Goal: Information Seeking & Learning: Learn about a topic

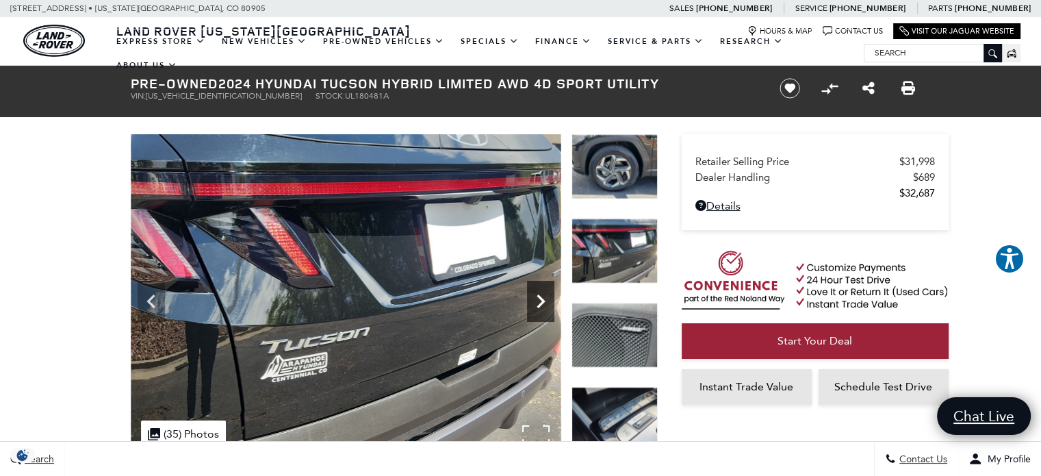
click at [538, 303] on icon "Next" at bounding box center [540, 301] width 27 height 27
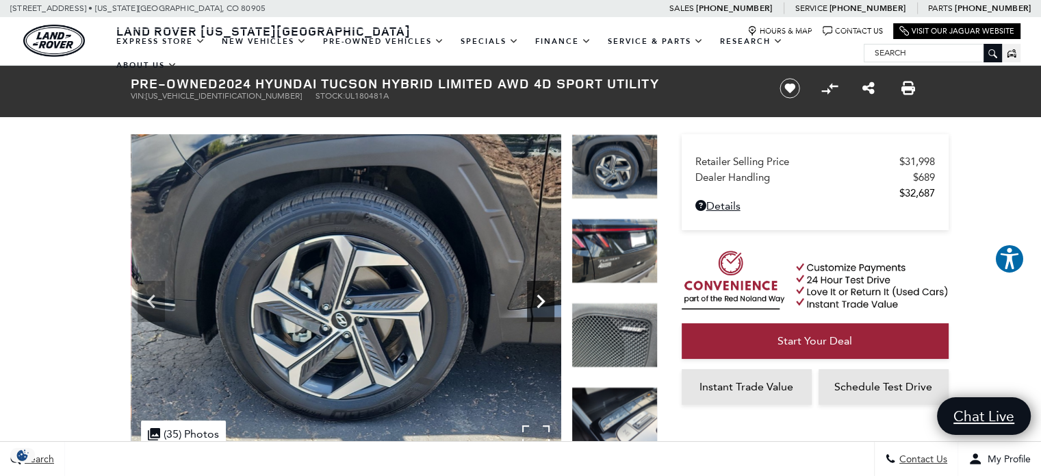
click at [543, 303] on icon "Next" at bounding box center [541, 301] width 8 height 14
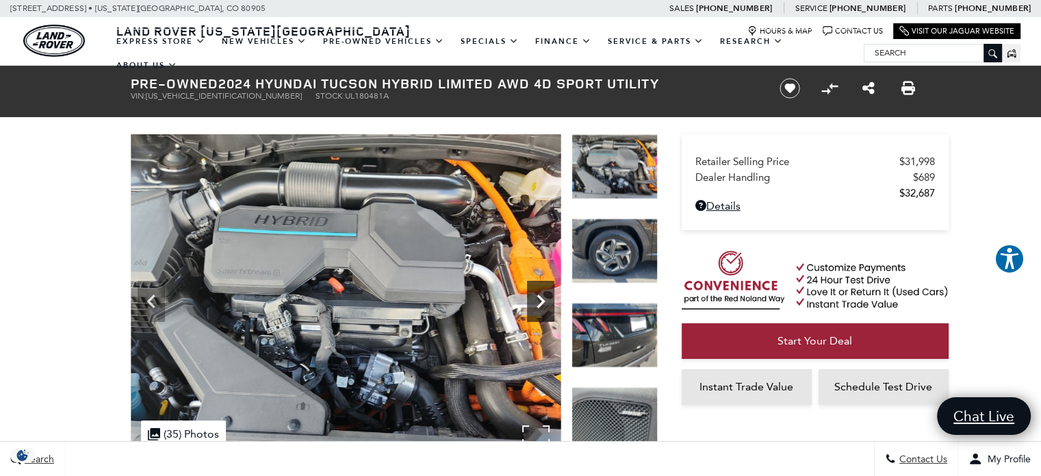
click at [543, 303] on icon "Next" at bounding box center [541, 301] width 8 height 14
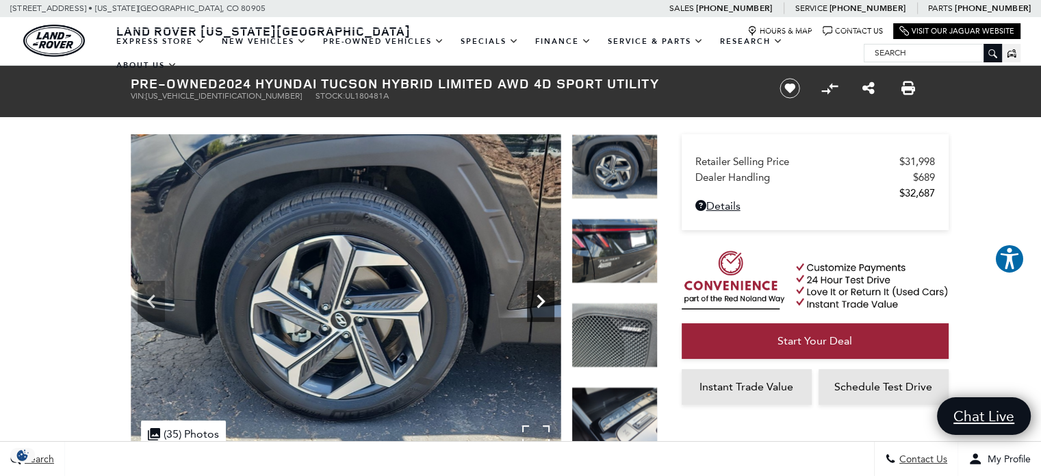
click at [543, 303] on icon "Next" at bounding box center [541, 301] width 8 height 14
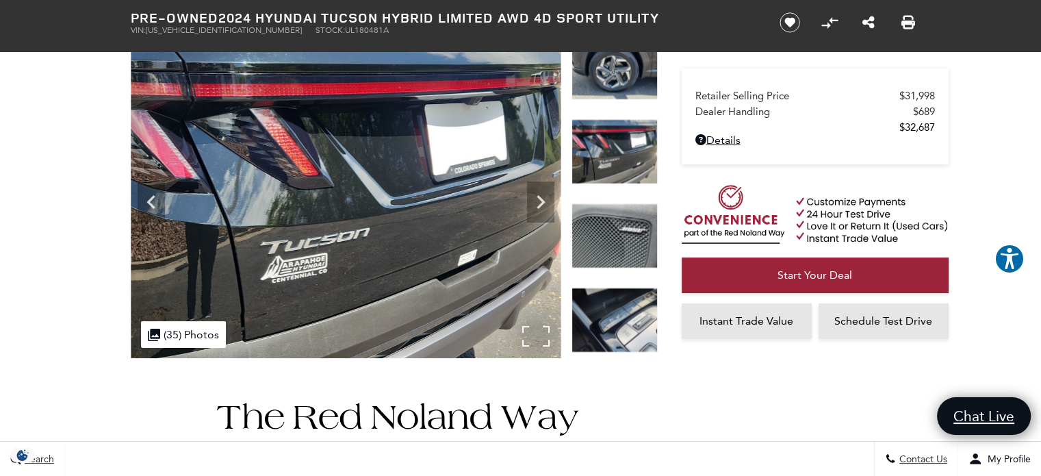
scroll to position [68, 0]
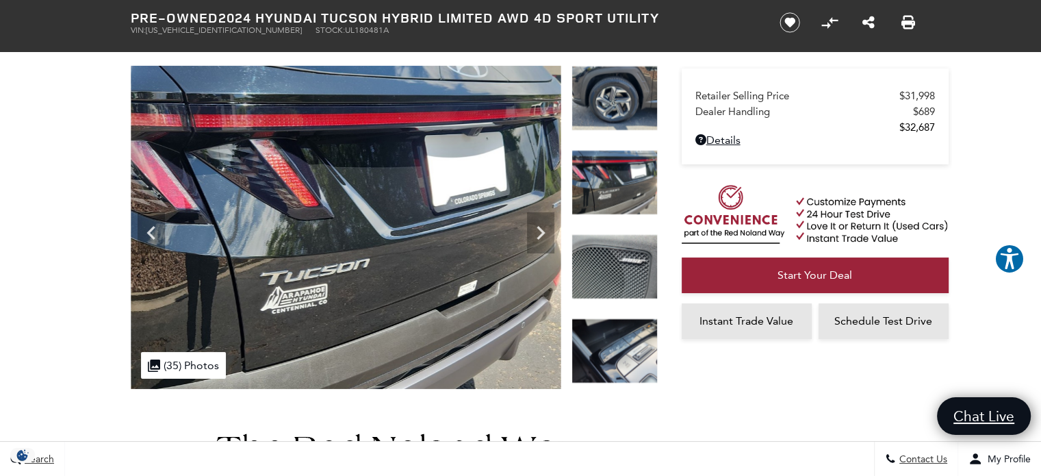
click at [630, 352] on img at bounding box center [615, 350] width 86 height 65
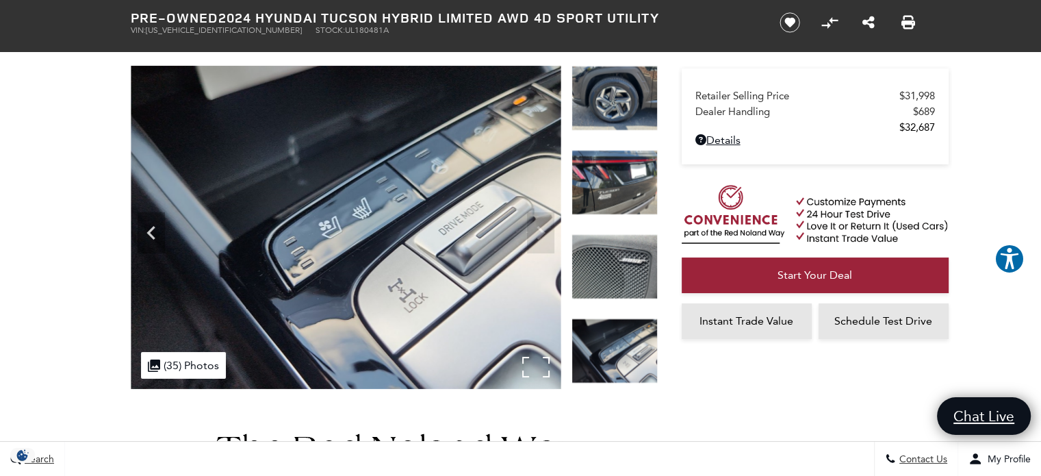
click at [541, 234] on img at bounding box center [346, 227] width 431 height 323
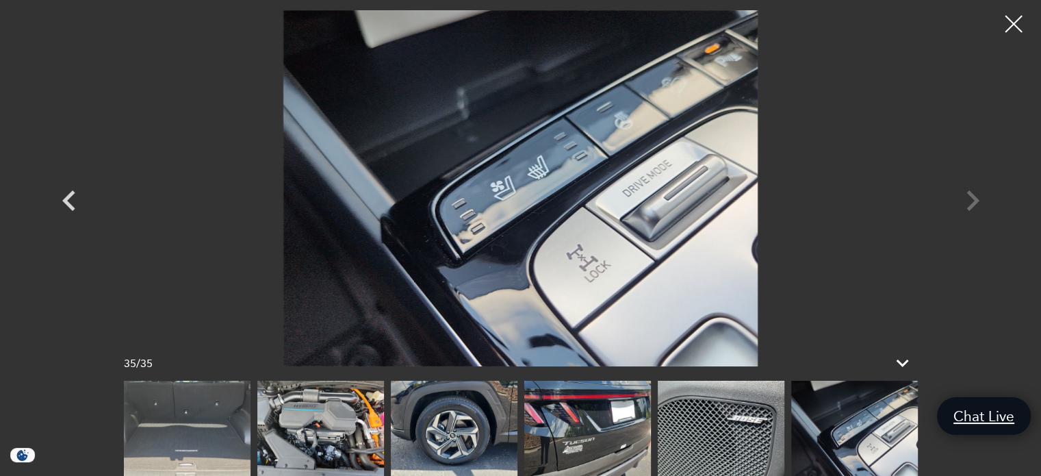
click at [178, 437] on img at bounding box center [187, 428] width 127 height 95
click at [66, 203] on icon "Previous" at bounding box center [68, 200] width 13 height 21
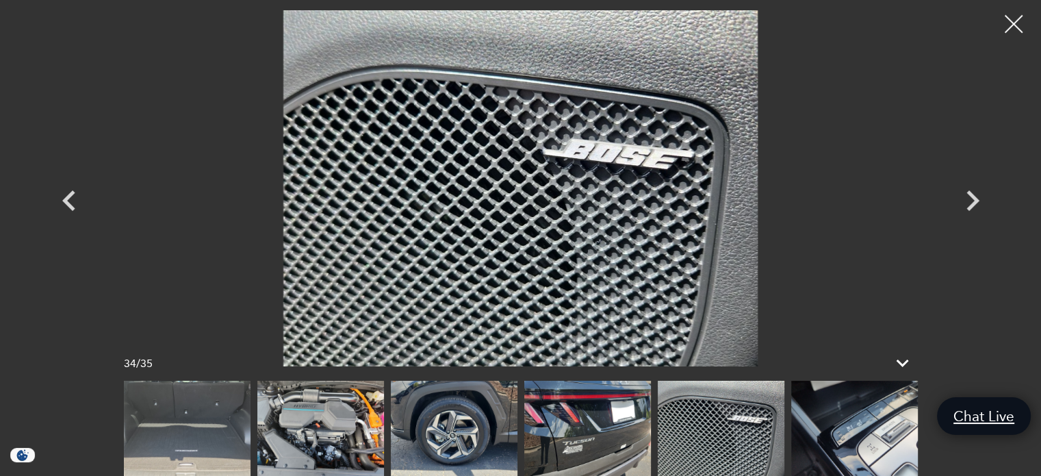
click at [1017, 23] on div at bounding box center [1014, 24] width 36 height 36
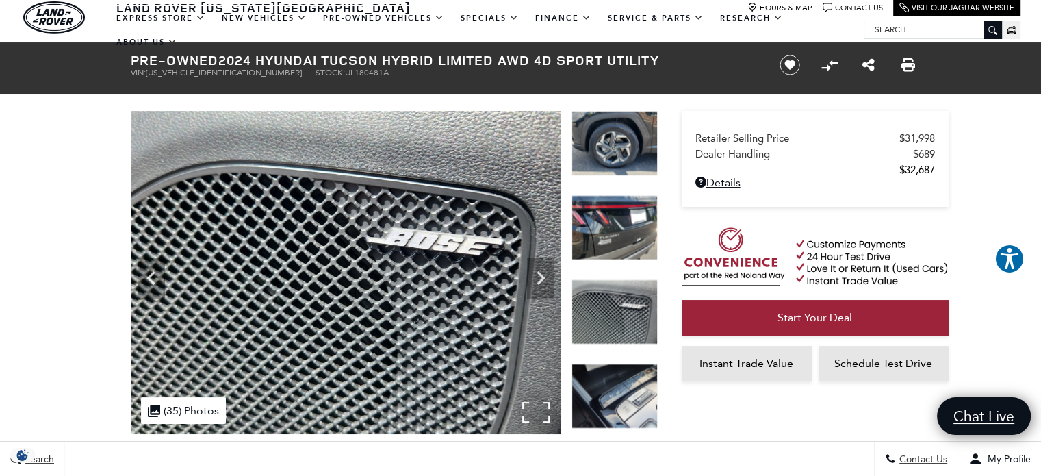
scroll to position [0, 0]
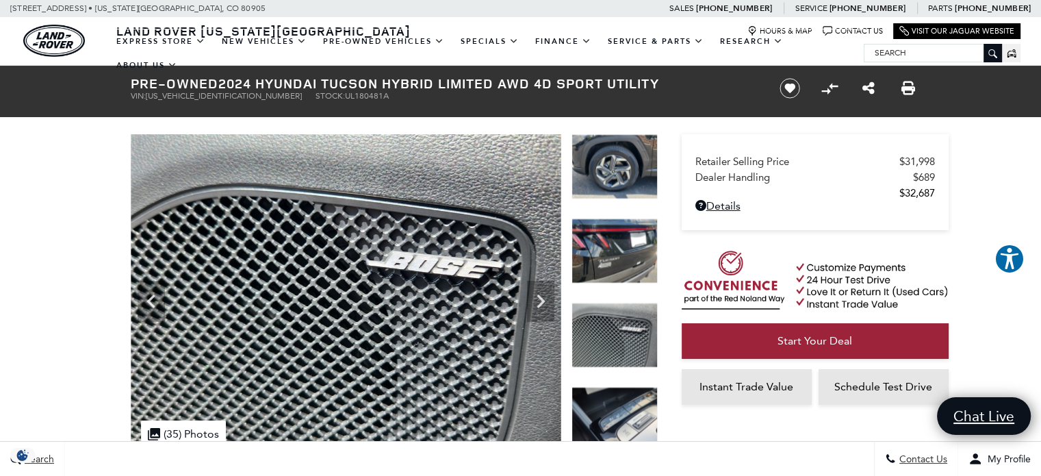
click at [618, 166] on img at bounding box center [615, 166] width 86 height 65
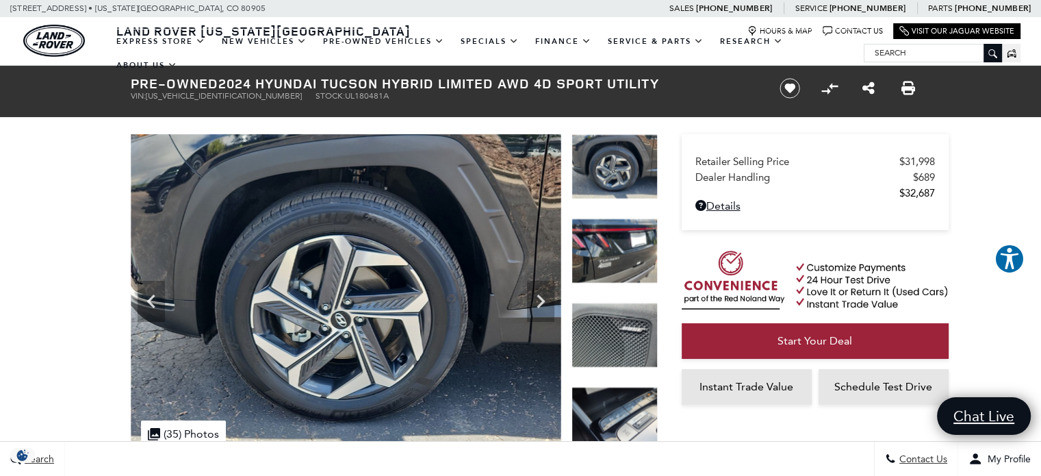
click at [622, 259] on img at bounding box center [615, 250] width 86 height 65
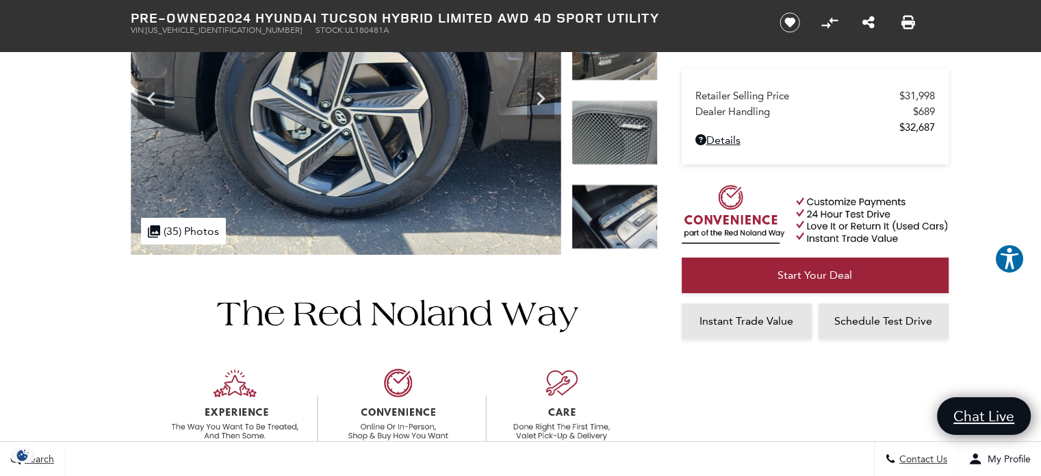
scroll to position [205, 0]
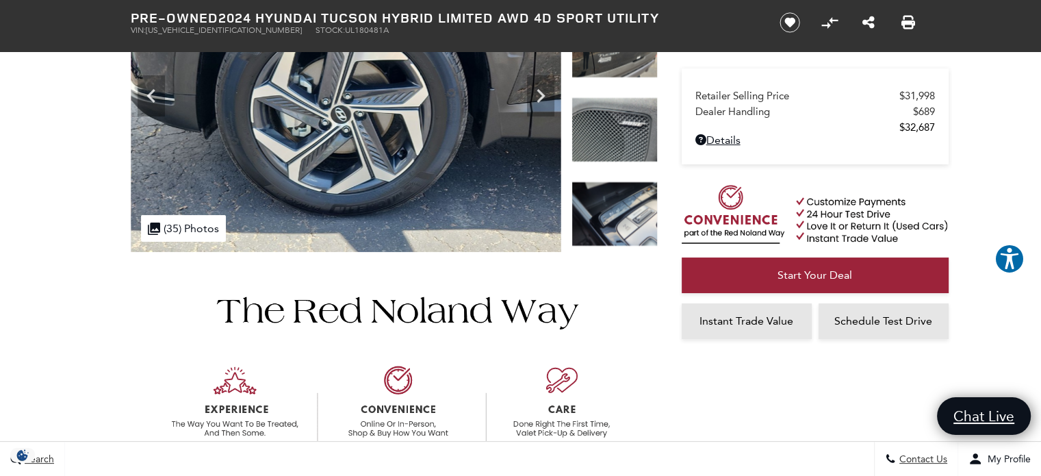
click at [631, 228] on img at bounding box center [615, 213] width 86 height 65
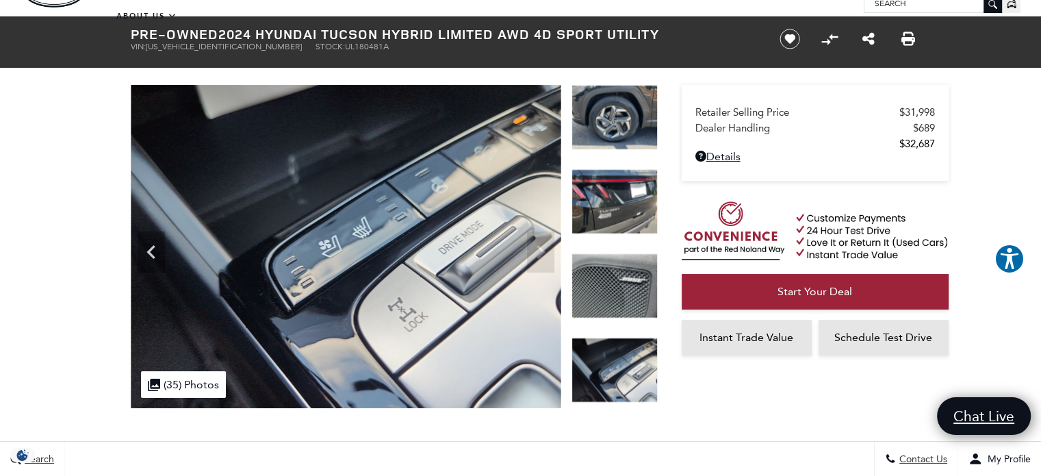
scroll to position [0, 0]
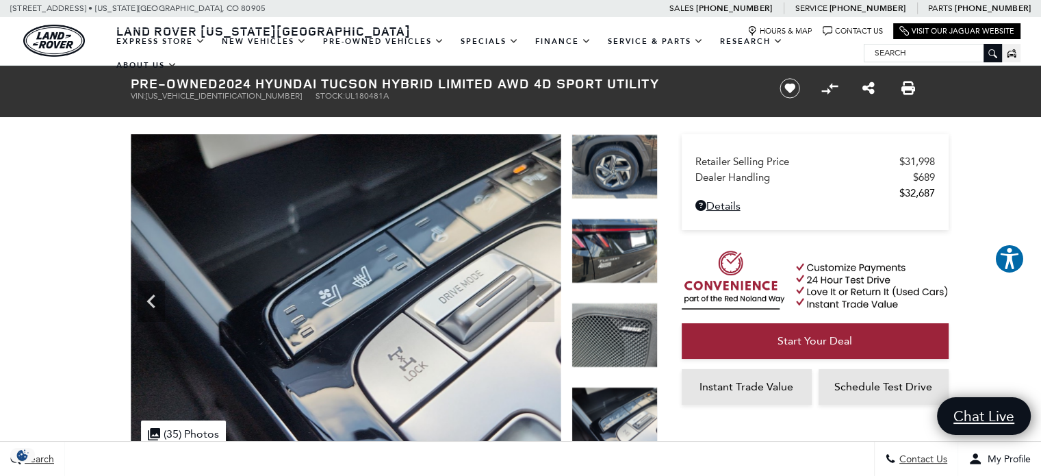
click at [628, 153] on img at bounding box center [615, 166] width 86 height 65
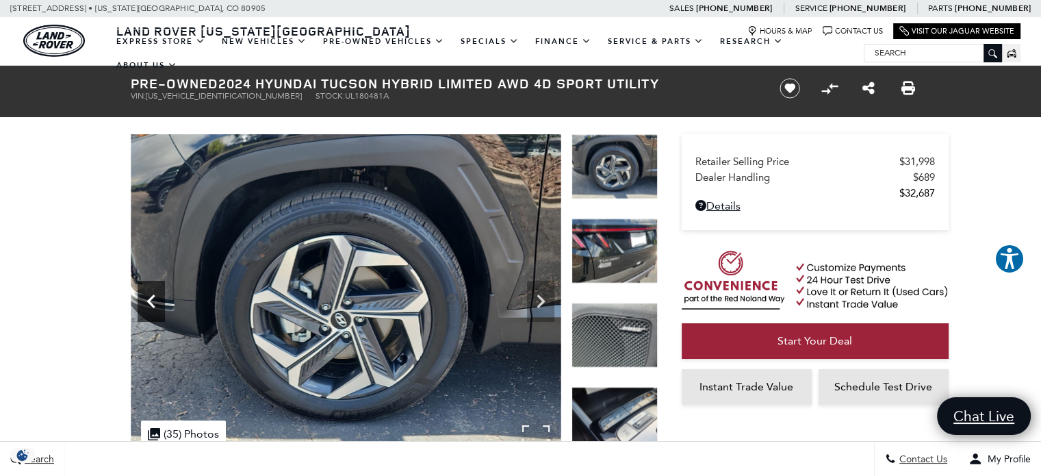
click at [145, 301] on icon "Previous" at bounding box center [151, 301] width 27 height 27
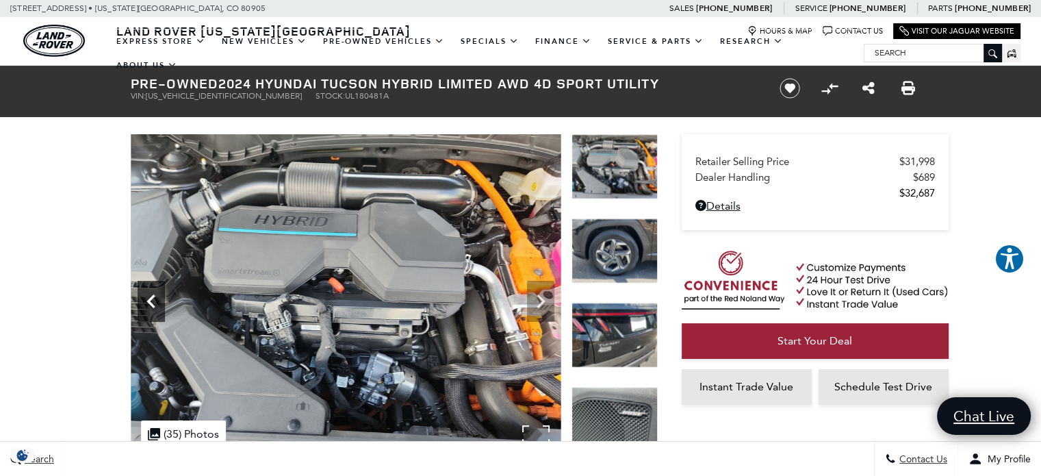
click at [147, 301] on icon "Previous" at bounding box center [151, 301] width 8 height 14
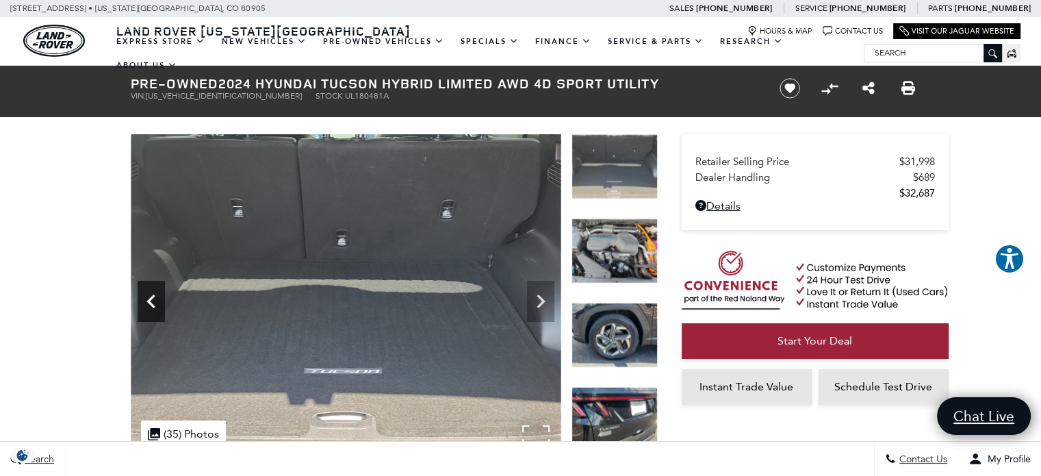
click at [147, 301] on icon "Previous" at bounding box center [151, 301] width 27 height 27
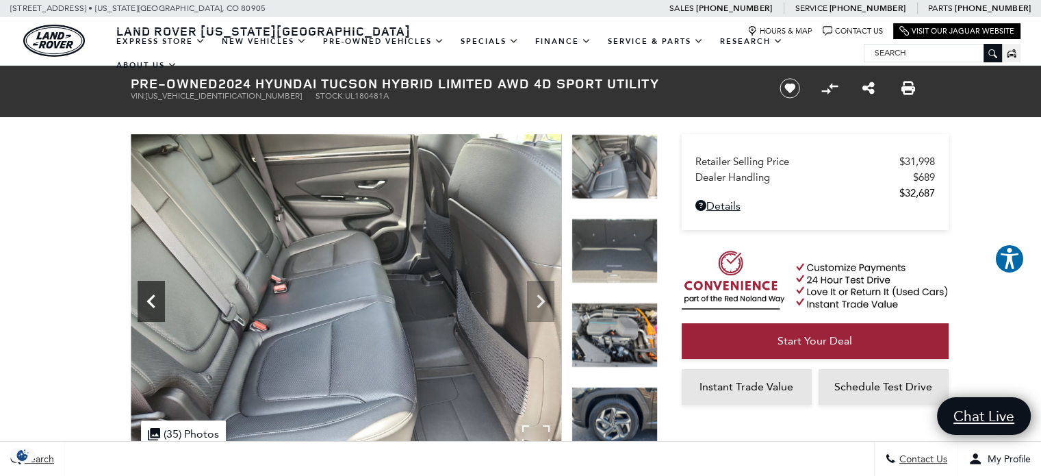
click at [149, 298] on icon "Previous" at bounding box center [151, 301] width 27 height 27
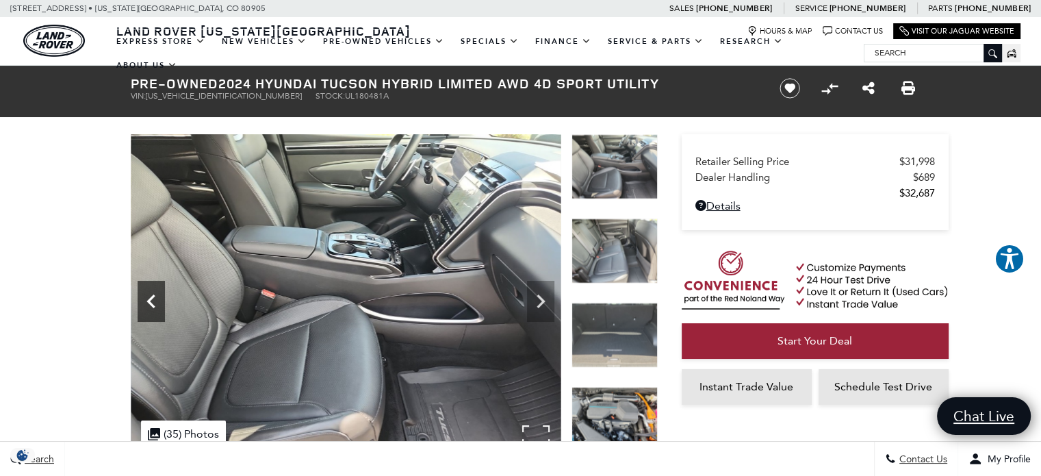
click at [151, 298] on icon "Previous" at bounding box center [151, 301] width 8 height 14
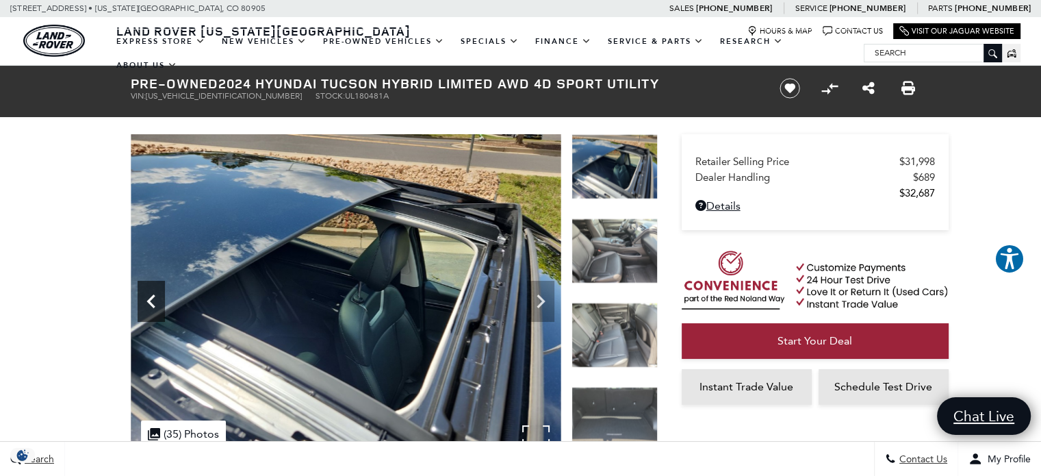
click at [151, 298] on icon "Previous" at bounding box center [151, 301] width 8 height 14
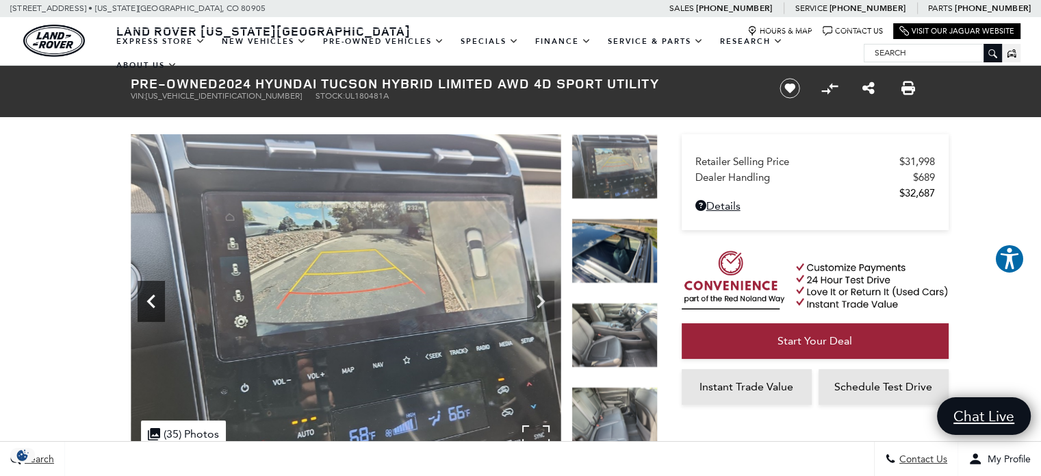
click at [151, 298] on icon "Previous" at bounding box center [151, 301] width 8 height 14
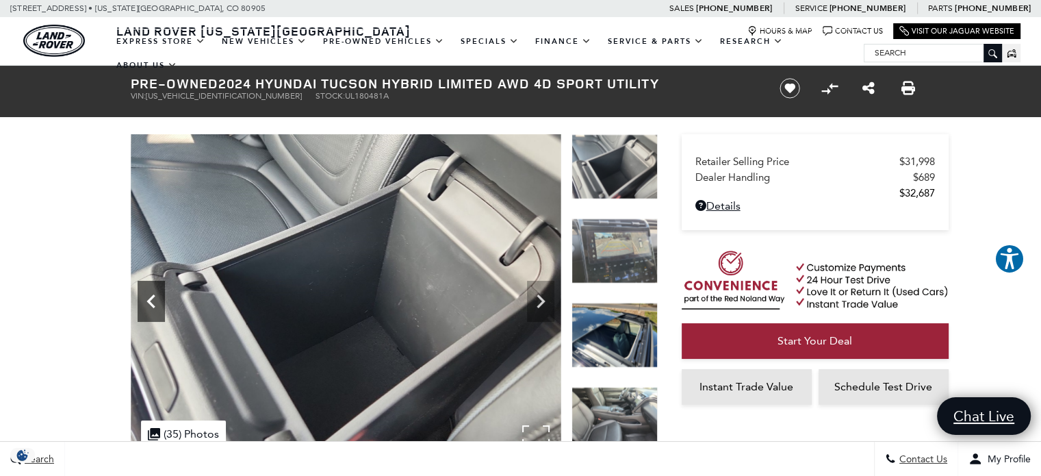
click at [142, 318] on div "Previous" at bounding box center [151, 301] width 27 height 41
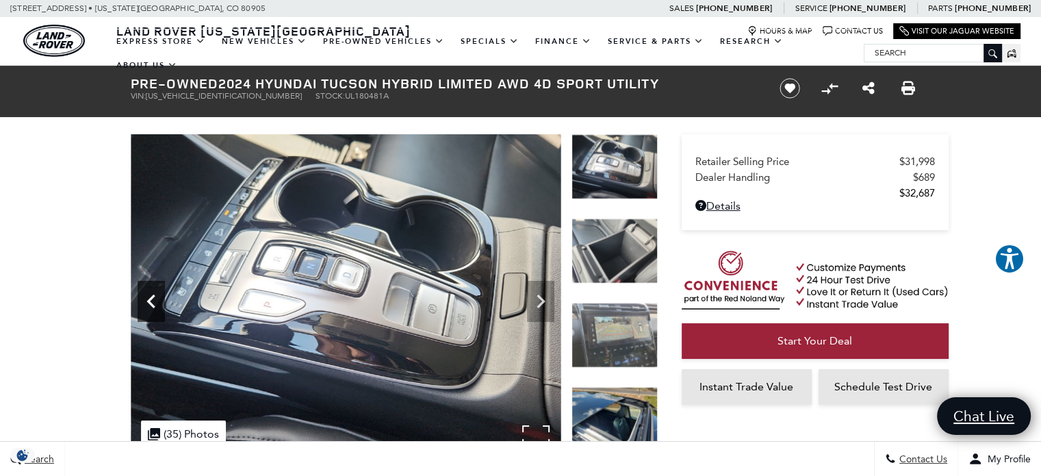
click at [154, 305] on icon "Previous" at bounding box center [151, 301] width 27 height 27
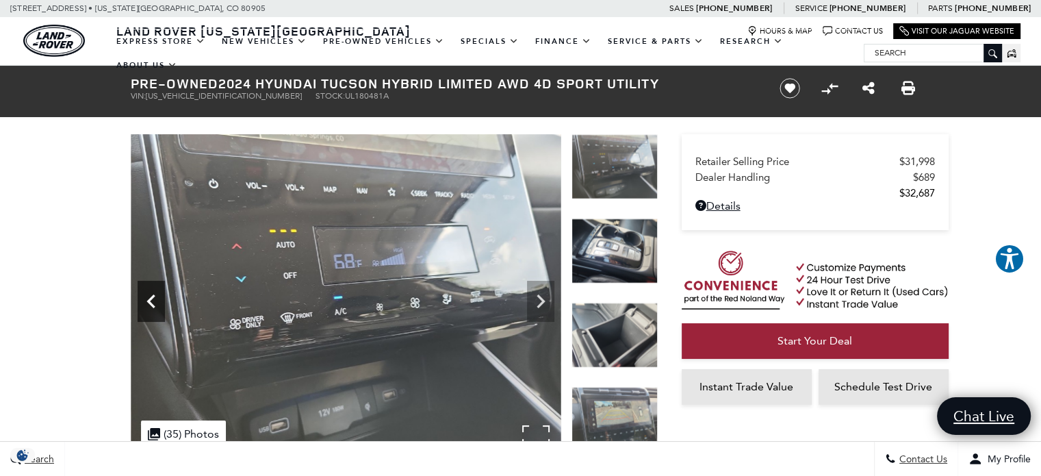
click at [154, 305] on icon "Previous" at bounding box center [151, 301] width 27 height 27
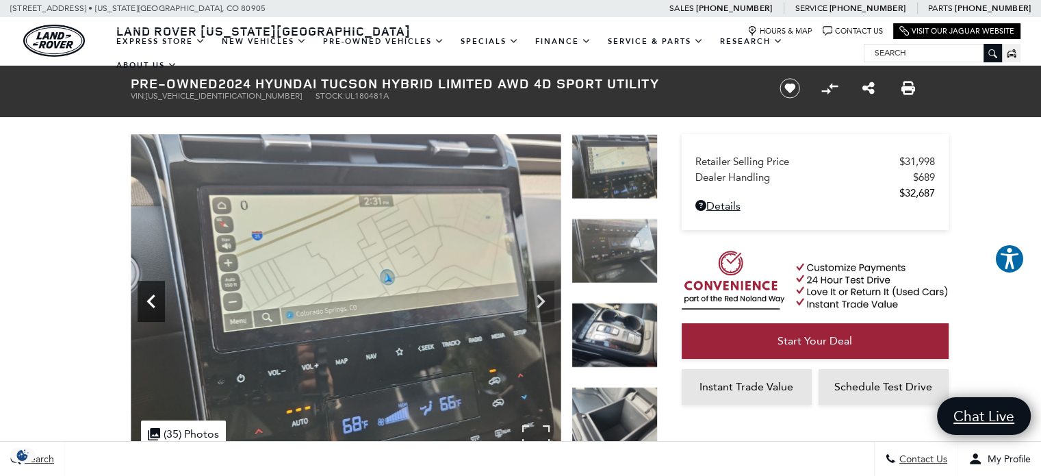
click at [154, 305] on icon "Previous" at bounding box center [151, 301] width 27 height 27
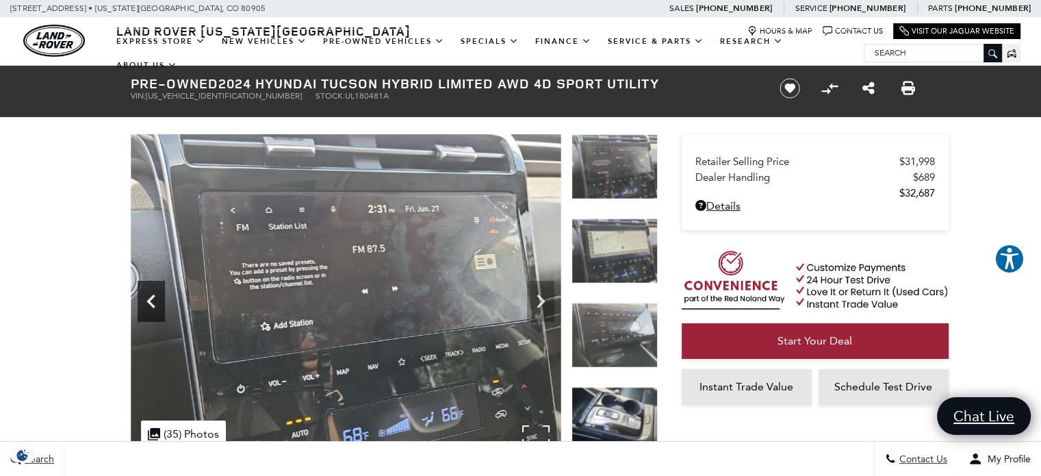
click at [154, 305] on icon "Previous" at bounding box center [151, 301] width 27 height 27
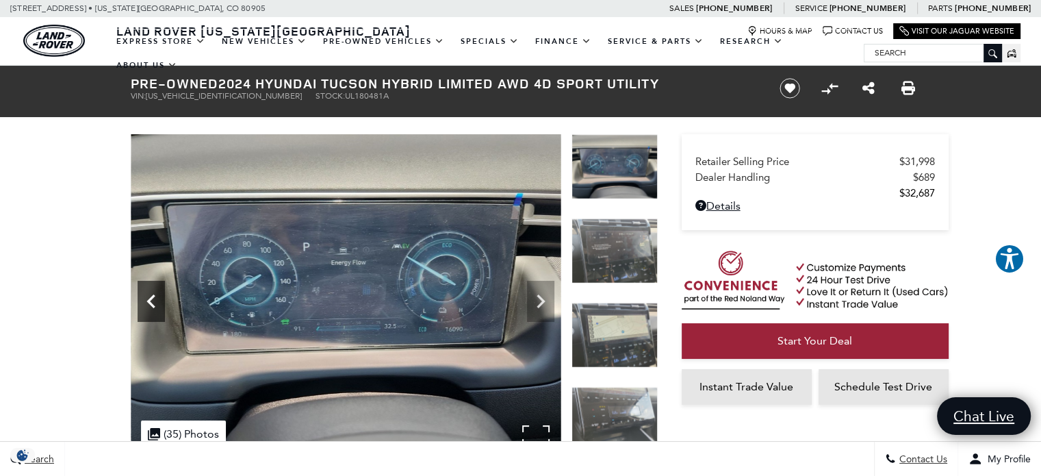
click at [154, 305] on icon "Previous" at bounding box center [151, 301] width 27 height 27
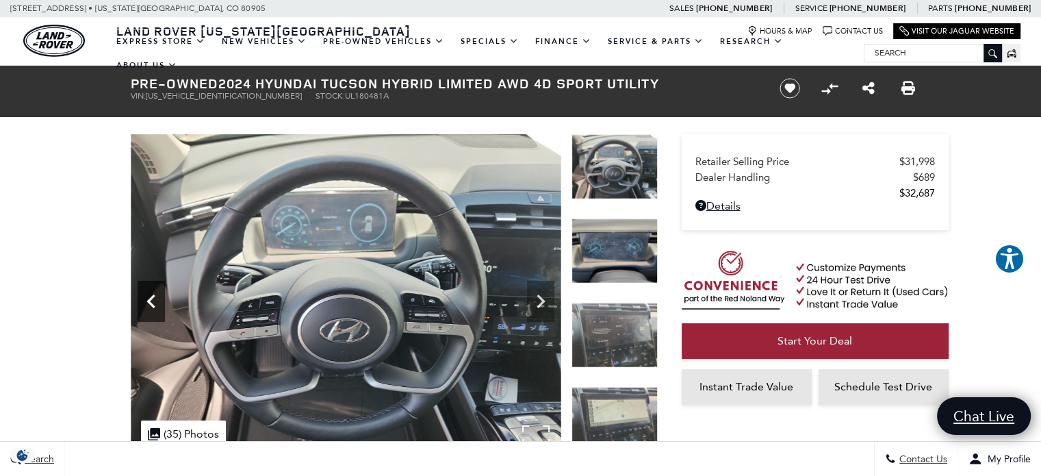
click at [154, 305] on icon "Previous" at bounding box center [151, 301] width 27 height 27
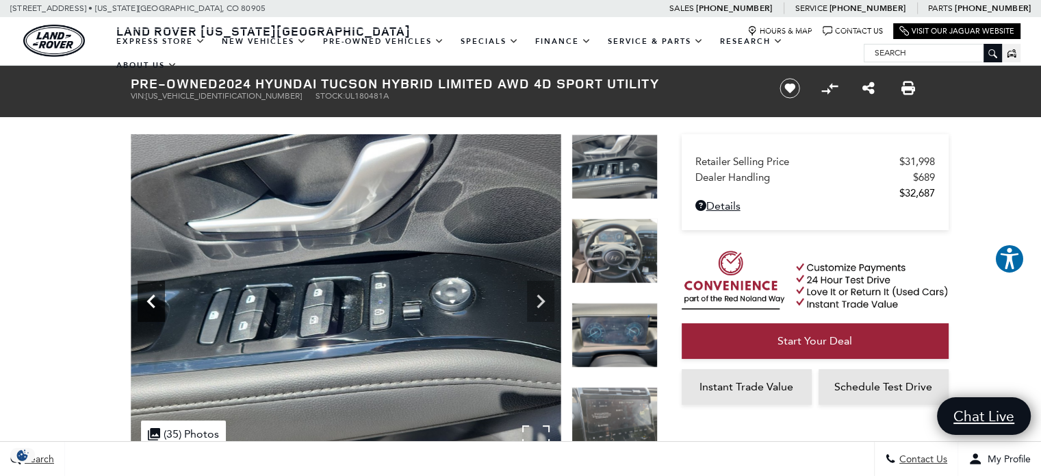
click at [154, 305] on icon "Previous" at bounding box center [151, 301] width 27 height 27
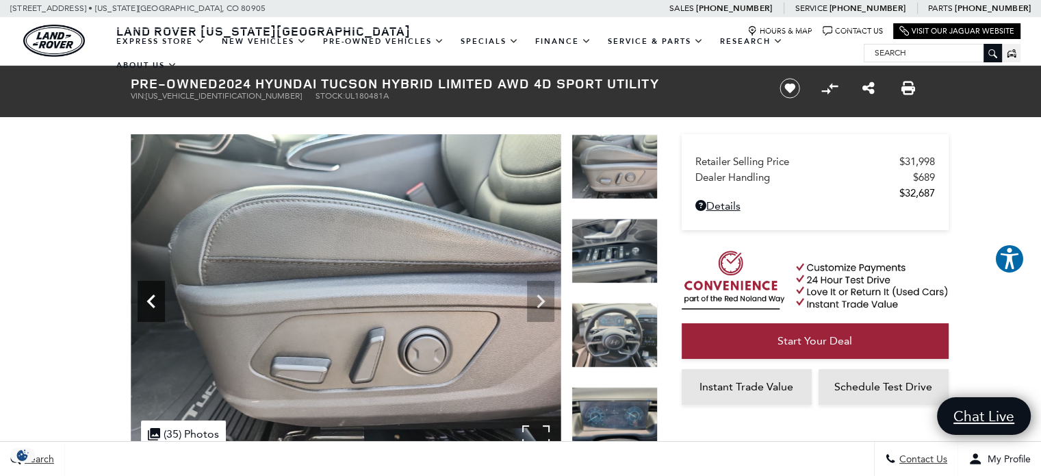
click at [154, 305] on icon "Previous" at bounding box center [151, 301] width 27 height 27
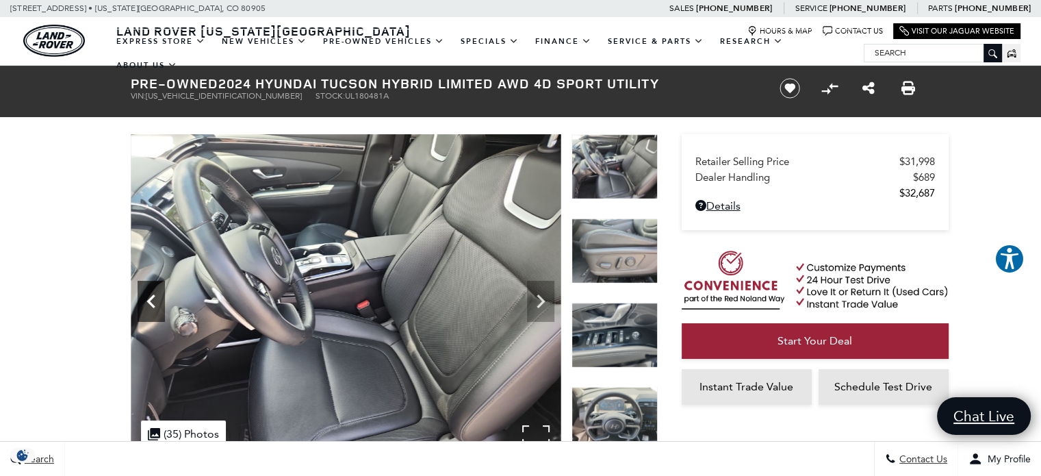
click at [154, 305] on icon "Previous" at bounding box center [151, 301] width 27 height 27
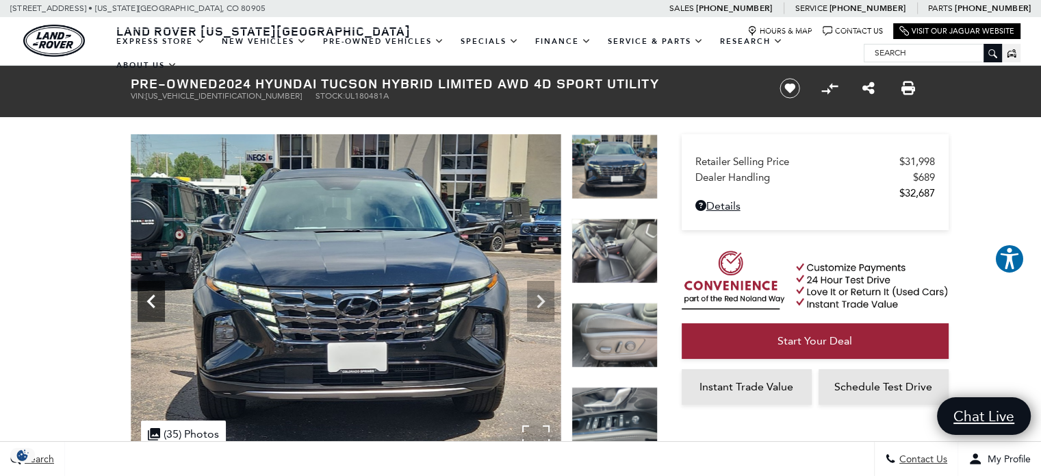
click at [154, 305] on icon "Previous" at bounding box center [151, 301] width 27 height 27
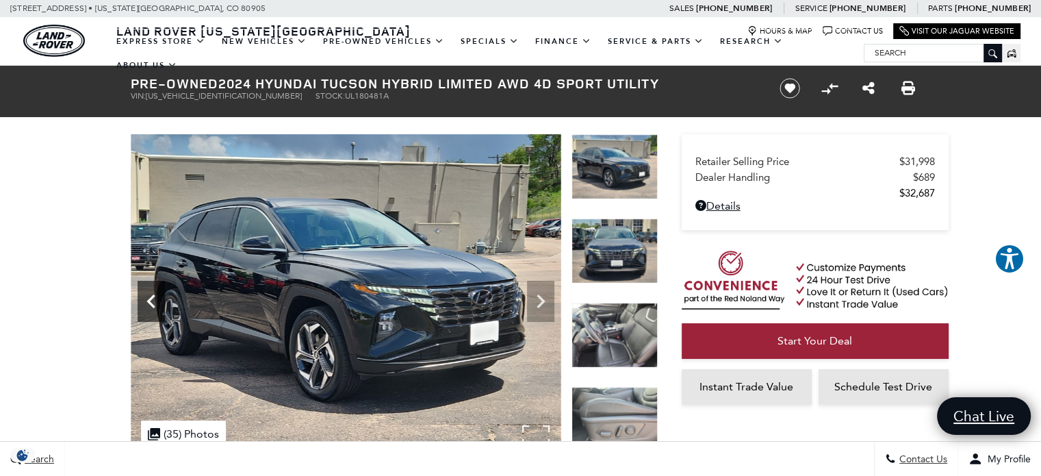
click at [154, 305] on icon "Previous" at bounding box center [151, 301] width 27 height 27
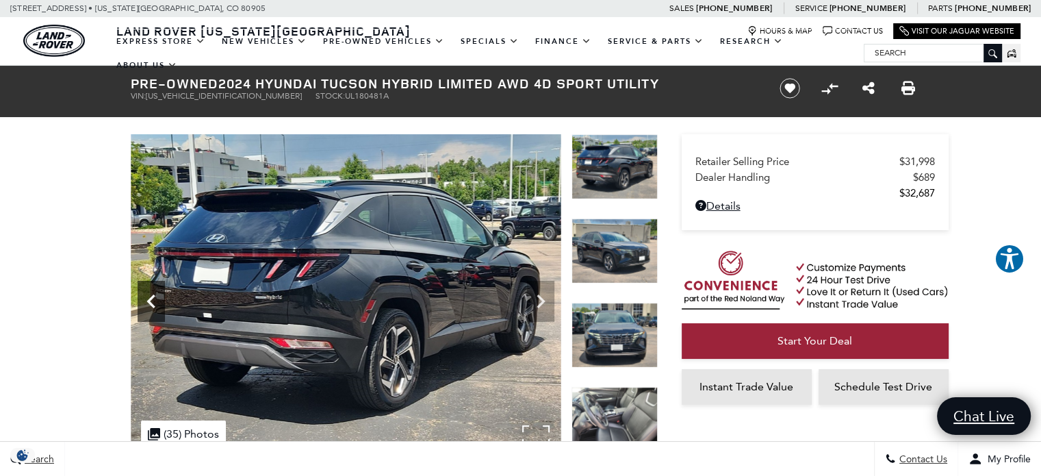
click at [154, 305] on icon "Previous" at bounding box center [151, 301] width 27 height 27
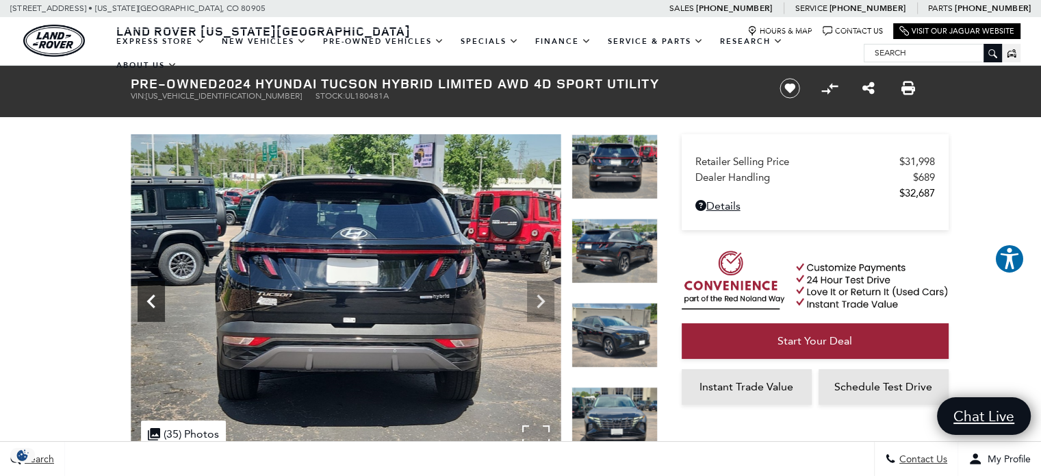
click at [154, 305] on icon "Previous" at bounding box center [151, 301] width 27 height 27
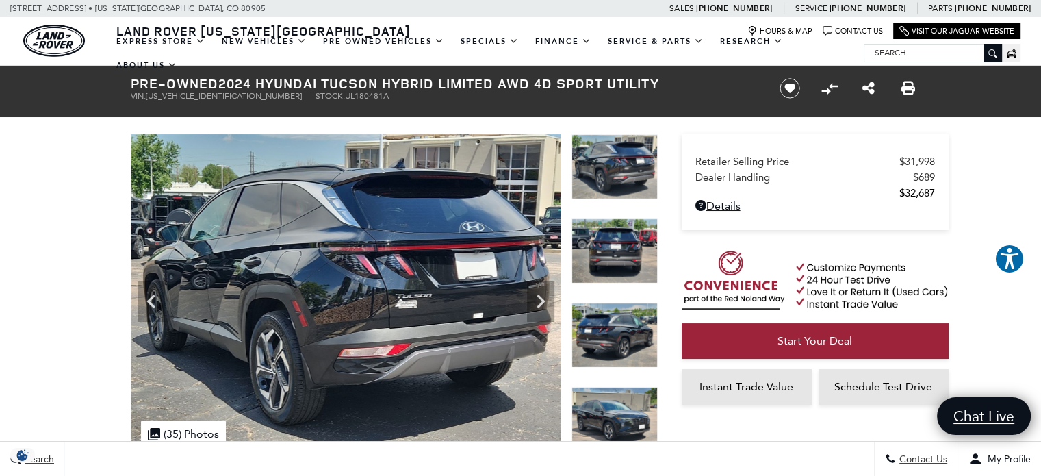
click at [614, 166] on img at bounding box center [615, 166] width 86 height 65
click at [151, 298] on icon "Previous" at bounding box center [151, 301] width 8 height 14
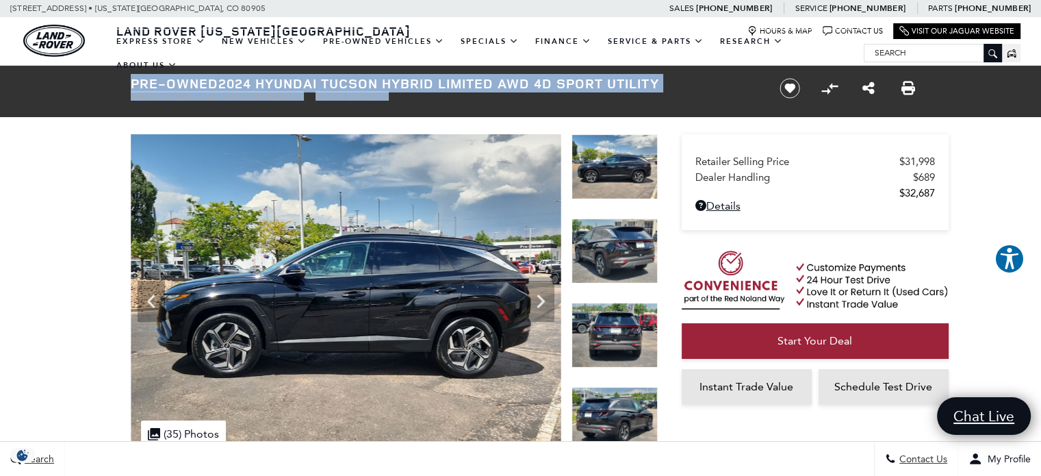
drag, startPoint x: 129, startPoint y: 80, endPoint x: 440, endPoint y: 101, distance: 311.5
click at [440, 101] on div "Pre-Owned 2024 Hyundai Tucson Hybrid Limited AWD 4D Sport Utility VIN: [US_VEHI…" at bounding box center [438, 88] width 657 height 45
copy div "Pre-Owned 2024 Hyundai Tucson Hybrid Limited AWD 4D Sport Utility VIN: [US_VEHI…"
